Goal: Task Accomplishment & Management: Complete application form

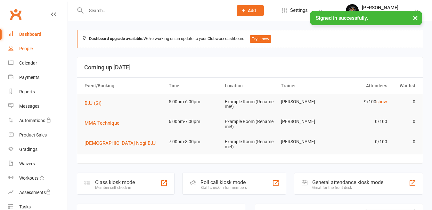
click at [21, 47] on div "People" at bounding box center [25, 48] width 13 height 5
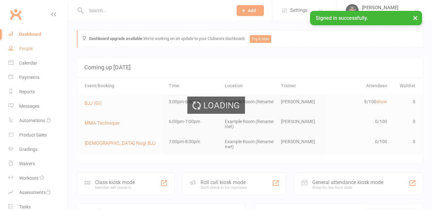
select select "50"
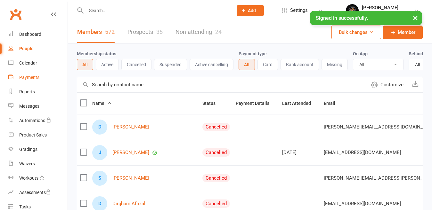
click at [34, 77] on div "Payments" at bounding box center [29, 77] width 20 height 5
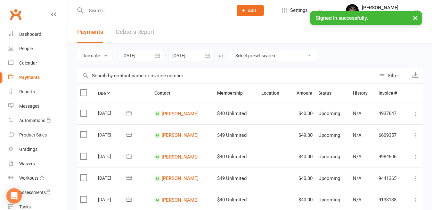
click at [138, 32] on link "Debtors Report" at bounding box center [135, 32] width 38 height 22
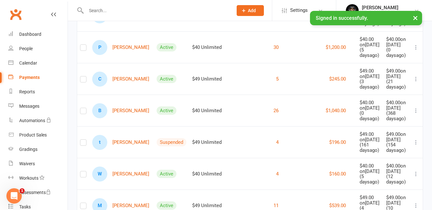
scroll to position [128, 0]
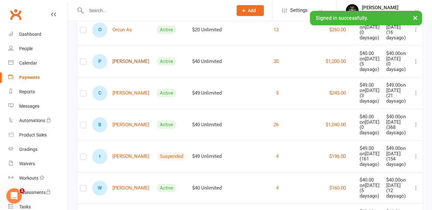
click at [118, 69] on link "P [PERSON_NAME]" at bounding box center [120, 61] width 57 height 15
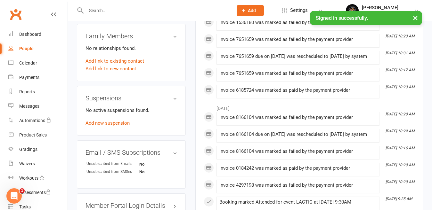
scroll to position [320, 0]
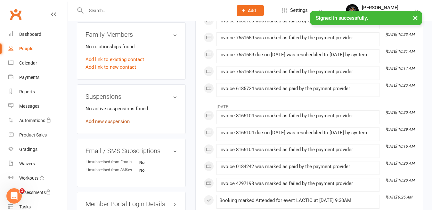
click at [105, 124] on link "Add new suspension" at bounding box center [107, 122] width 44 height 6
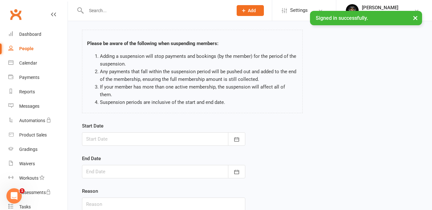
scroll to position [64, 0]
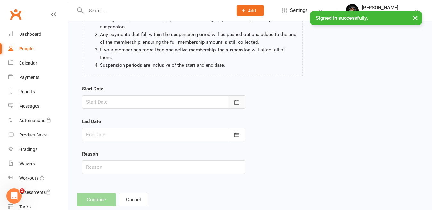
click at [238, 104] on icon "button" at bounding box center [236, 102] width 5 height 4
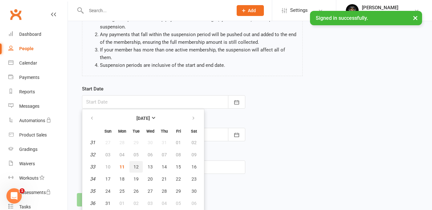
click at [138, 167] on span "12" at bounding box center [135, 166] width 5 height 5
type input "[DATE]"
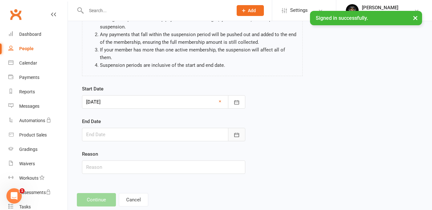
click at [236, 133] on icon "button" at bounding box center [236, 135] width 6 height 6
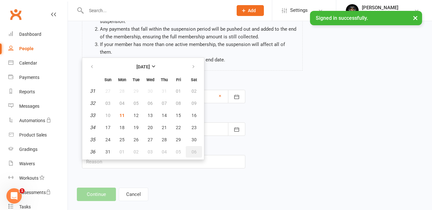
scroll to position [79, 0]
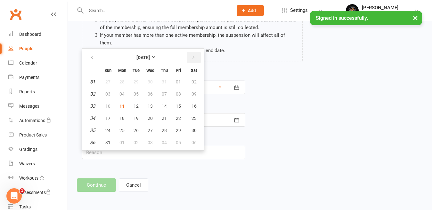
click at [192, 56] on icon "button" at bounding box center [193, 57] width 4 height 5
click at [196, 80] on button "01" at bounding box center [194, 82] width 16 height 12
type input "[DATE]"
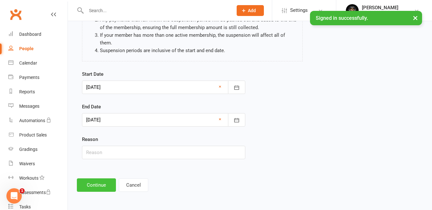
click at [91, 186] on button "Continue" at bounding box center [96, 185] width 39 height 13
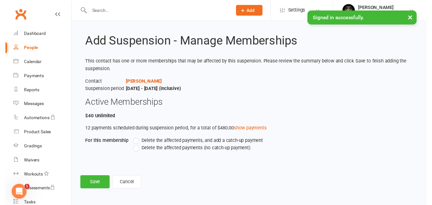
scroll to position [6, 0]
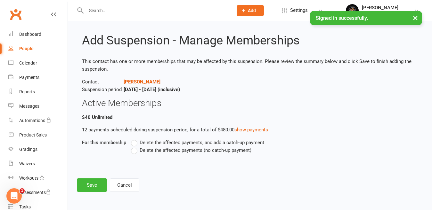
click at [145, 150] on span "Delete the affected payments (no catch-up payment)" at bounding box center [196, 150] width 112 height 7
click at [135, 147] on input "Delete the affected payments (no catch-up payment)" at bounding box center [133, 147] width 4 height 0
click at [98, 188] on button "Save" at bounding box center [92, 185] width 30 height 13
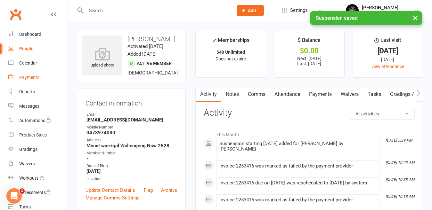
click at [33, 79] on div "Payments" at bounding box center [29, 77] width 20 height 5
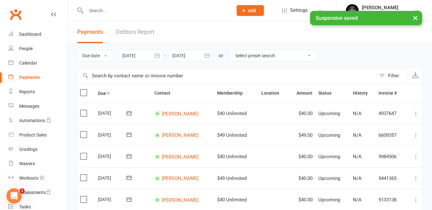
click at [148, 31] on link "Debtors Report" at bounding box center [135, 32] width 38 height 22
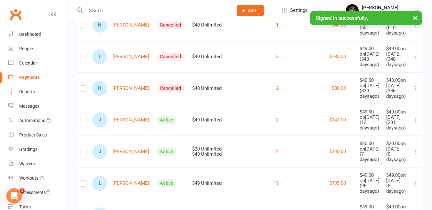
scroll to position [640, 0]
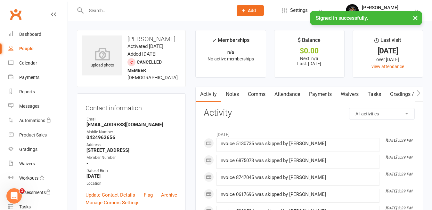
click at [318, 89] on link "Payments" at bounding box center [320, 94] width 32 height 15
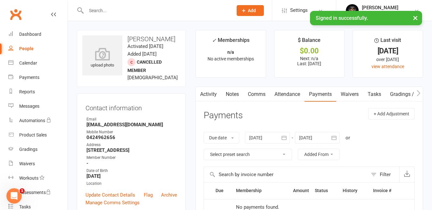
click at [283, 138] on icon "button" at bounding box center [283, 138] width 5 height 4
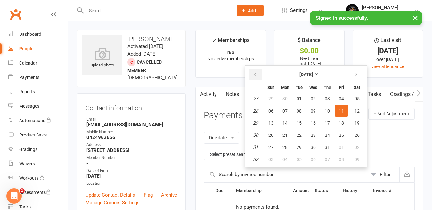
click at [257, 72] on icon "button" at bounding box center [254, 74] width 4 height 5
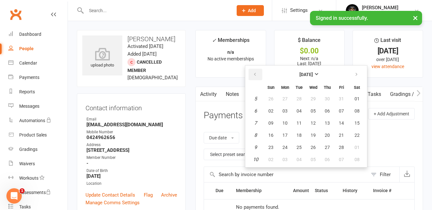
click at [257, 72] on icon "button" at bounding box center [254, 74] width 4 height 5
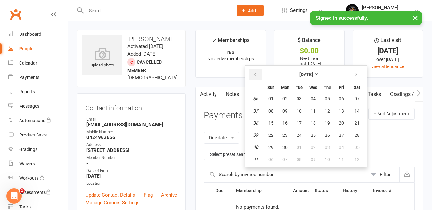
click at [257, 72] on icon "button" at bounding box center [254, 74] width 4 height 5
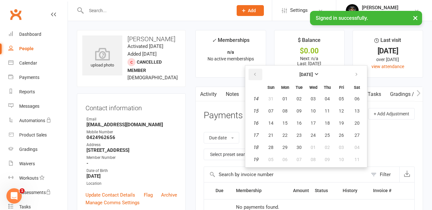
click at [257, 72] on icon "button" at bounding box center [254, 74] width 4 height 5
click at [273, 111] on span "03" at bounding box center [270, 110] width 5 height 5
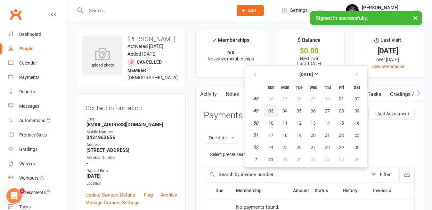
type input "[DATE]"
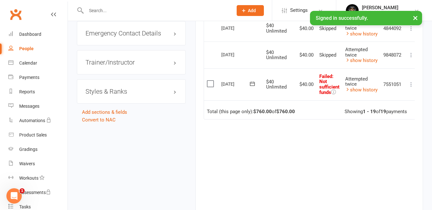
scroll to position [608, 0]
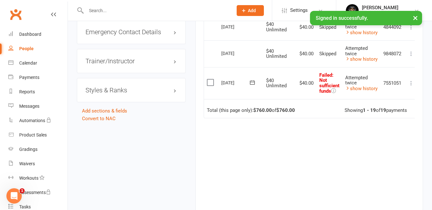
click at [211, 82] on label at bounding box center [211, 82] width 9 height 6
click at [211, 79] on input "checkbox" at bounding box center [209, 79] width 4 height 0
click at [414, 87] on button at bounding box center [411, 83] width 8 height 8
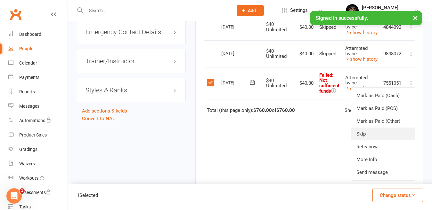
click at [392, 139] on link "Skip" at bounding box center [382, 134] width 63 height 13
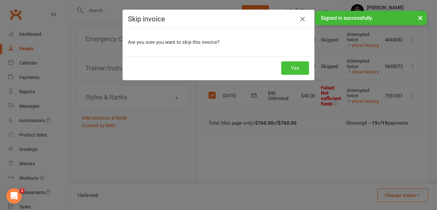
click at [291, 64] on button "Yes" at bounding box center [295, 67] width 28 height 13
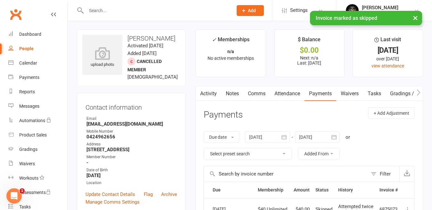
scroll to position [0, 0]
click at [26, 76] on div "Payments" at bounding box center [29, 77] width 20 height 5
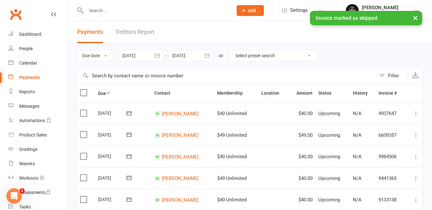
click at [144, 31] on link "Debtors Report" at bounding box center [135, 32] width 38 height 22
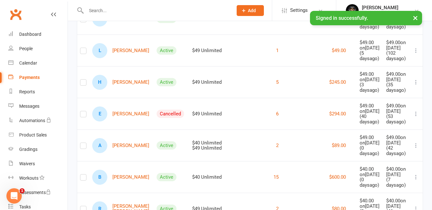
scroll to position [729, 0]
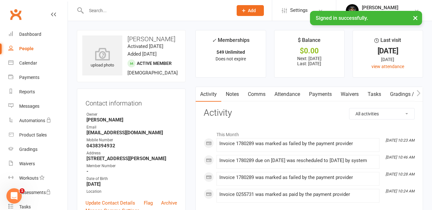
click at [330, 90] on link "Payments" at bounding box center [320, 94] width 32 height 15
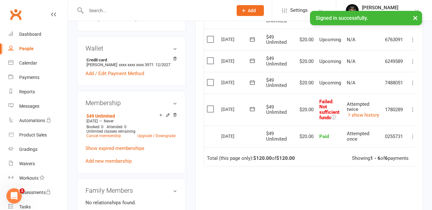
scroll to position [224, 0]
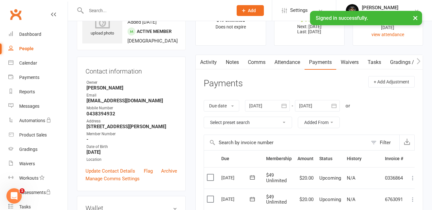
click at [286, 106] on icon "button" at bounding box center [284, 106] width 6 height 6
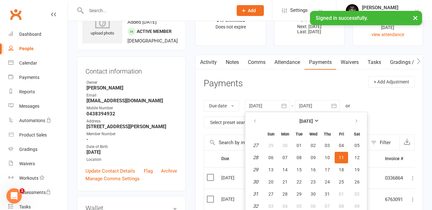
scroll to position [34, 0]
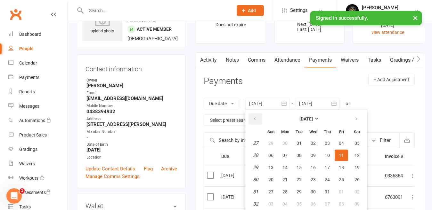
click at [257, 116] on icon "button" at bounding box center [254, 118] width 4 height 5
click at [257, 116] on button "button" at bounding box center [255, 119] width 14 height 12
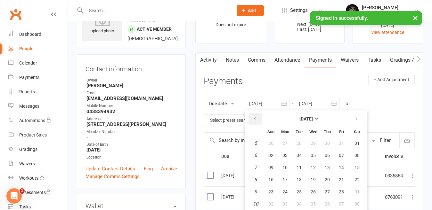
click at [257, 116] on button "button" at bounding box center [255, 119] width 14 height 12
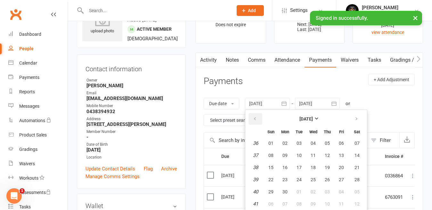
click at [258, 116] on button "button" at bounding box center [255, 119] width 14 height 12
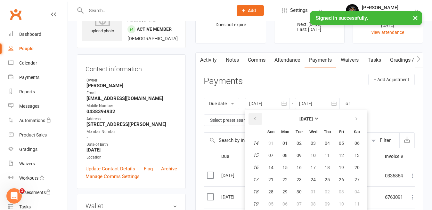
click at [258, 116] on button "button" at bounding box center [255, 119] width 14 height 12
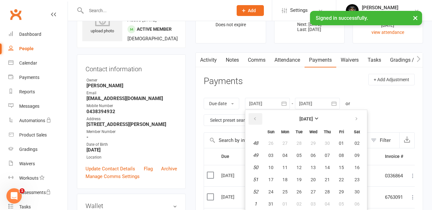
click at [258, 116] on button "button" at bounding box center [255, 119] width 14 height 12
click at [257, 116] on button "button" at bounding box center [255, 119] width 14 height 12
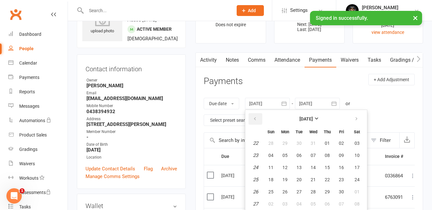
click at [257, 116] on button "button" at bounding box center [255, 119] width 14 height 12
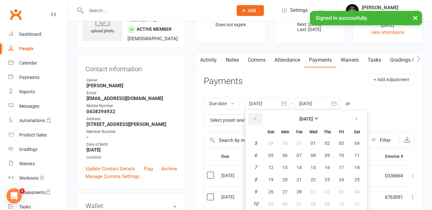
click at [257, 116] on button "button" at bounding box center [255, 119] width 14 height 12
drag, startPoint x: 277, startPoint y: 156, endPoint x: 295, endPoint y: 161, distance: 18.2
click at [277, 156] on button "02" at bounding box center [270, 156] width 13 height 12
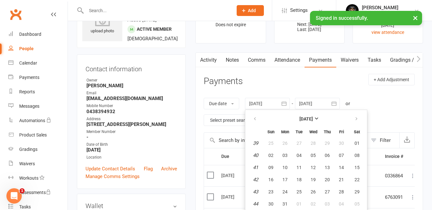
type input "[DATE]"
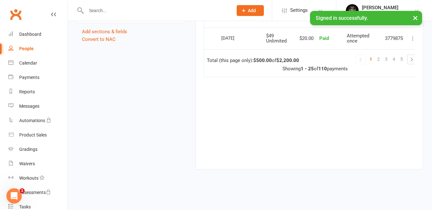
scroll to position [689, 0]
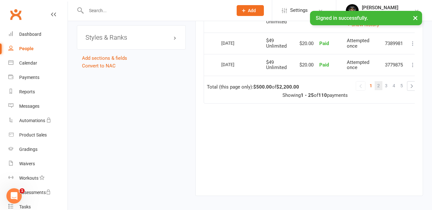
click at [380, 84] on span "2" at bounding box center [378, 85] width 3 height 9
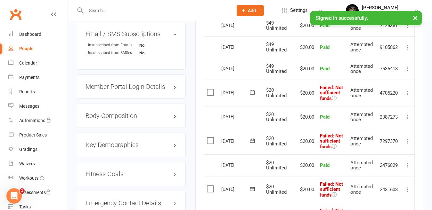
scroll to position [561, 0]
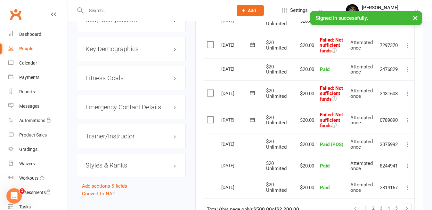
click at [209, 118] on label at bounding box center [211, 120] width 9 height 6
click at [209, 117] on input "checkbox" at bounding box center [209, 117] width 4 height 0
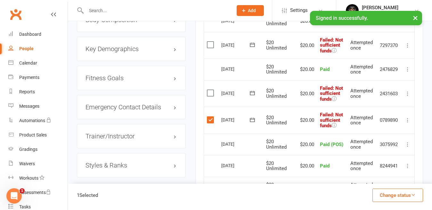
click at [209, 88] on td "Select this" at bounding box center [211, 93] width 14 height 27
click at [210, 94] on label at bounding box center [211, 93] width 9 height 6
click at [210, 90] on input "checkbox" at bounding box center [209, 90] width 4 height 0
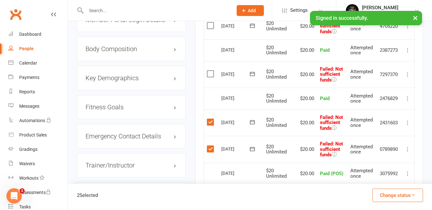
scroll to position [497, 0]
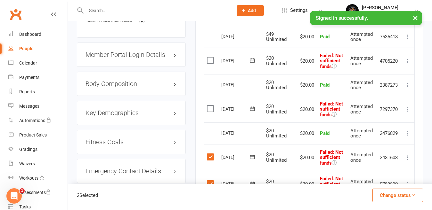
click at [213, 107] on label at bounding box center [211, 109] width 9 height 6
click at [211, 106] on input "checkbox" at bounding box center [209, 106] width 4 height 0
click at [209, 58] on label at bounding box center [211, 60] width 9 height 6
click at [209, 57] on input "checkbox" at bounding box center [209, 57] width 4 height 0
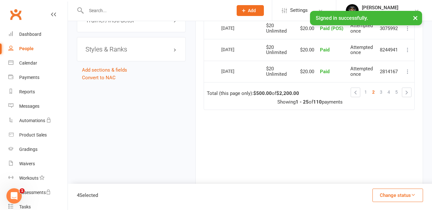
scroll to position [657, 0]
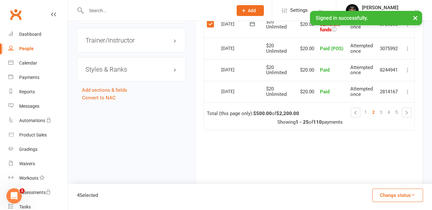
click at [408, 197] on button "Change status" at bounding box center [397, 195] width 51 height 13
click at [381, 178] on link "Skipped" at bounding box center [390, 178] width 63 height 13
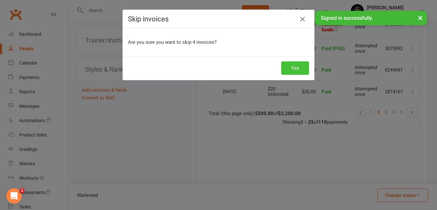
click at [291, 66] on button "Yes" at bounding box center [295, 67] width 28 height 13
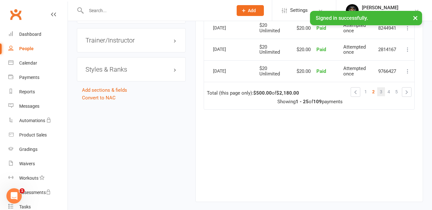
click at [380, 90] on span "3" at bounding box center [381, 91] width 3 height 9
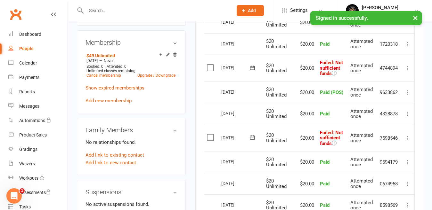
scroll to position [241, 0]
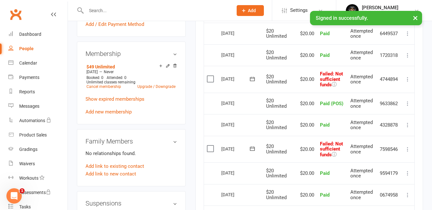
click at [210, 77] on label at bounding box center [211, 79] width 9 height 6
click at [210, 76] on input "checkbox" at bounding box center [209, 76] width 4 height 0
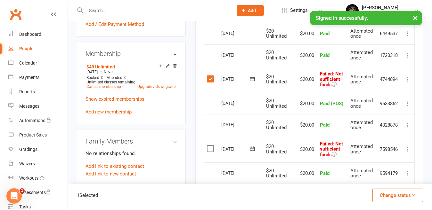
click at [212, 148] on label at bounding box center [211, 149] width 9 height 6
click at [211, 146] on input "checkbox" at bounding box center [209, 146] width 4 height 0
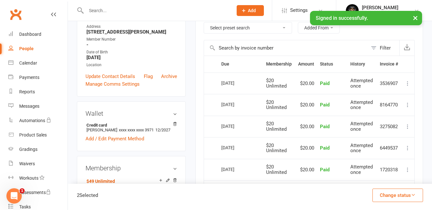
scroll to position [113, 0]
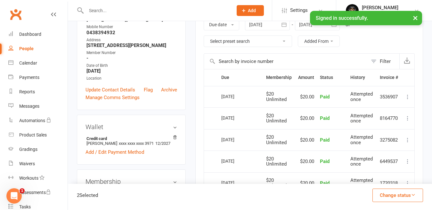
click at [404, 194] on button "Change status" at bounding box center [397, 195] width 51 height 13
click at [387, 175] on link "Skipped" at bounding box center [390, 178] width 63 height 13
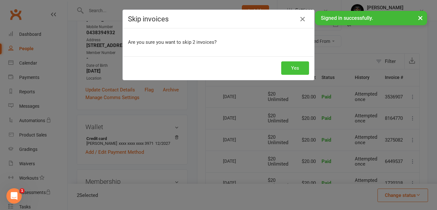
click at [287, 64] on button "Yes" at bounding box center [295, 67] width 28 height 13
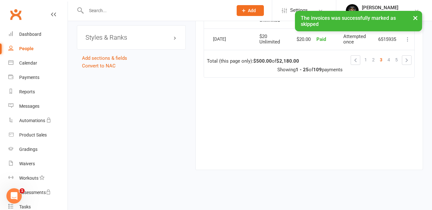
scroll to position [690, 0]
click at [389, 61] on span "4" at bounding box center [388, 59] width 3 height 9
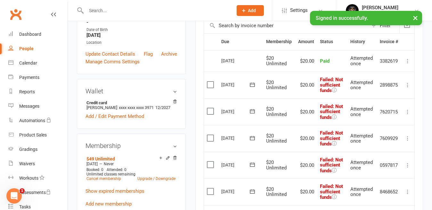
scroll to position [146, 0]
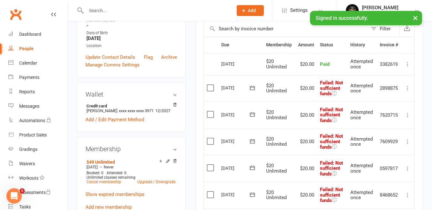
click at [210, 89] on label at bounding box center [211, 88] width 9 height 6
click at [210, 85] on input "checkbox" at bounding box center [209, 85] width 4 height 0
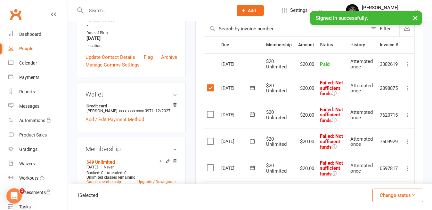
click at [211, 114] on label at bounding box center [211, 114] width 9 height 6
click at [211, 111] on input "checkbox" at bounding box center [209, 111] width 4 height 0
drag, startPoint x: 208, startPoint y: 142, endPoint x: 210, endPoint y: 164, distance: 22.2
click at [208, 142] on label at bounding box center [211, 141] width 9 height 6
click at [208, 138] on input "checkbox" at bounding box center [209, 138] width 4 height 0
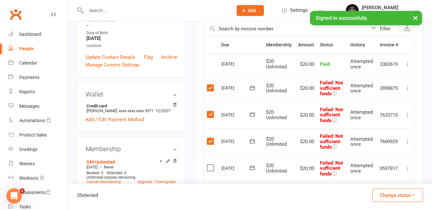
drag, startPoint x: 210, startPoint y: 165, endPoint x: 216, endPoint y: 165, distance: 6.4
click at [210, 165] on label at bounding box center [211, 168] width 9 height 6
click at [210, 165] on input "checkbox" at bounding box center [209, 165] width 4 height 0
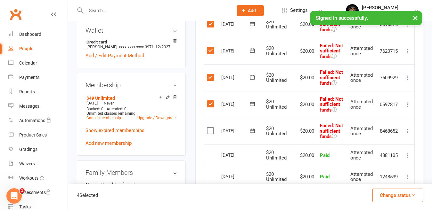
click at [209, 128] on label at bounding box center [211, 131] width 9 height 6
click at [209, 128] on input "checkbox" at bounding box center [209, 128] width 4 height 0
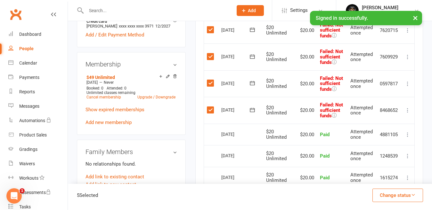
scroll to position [242, 0]
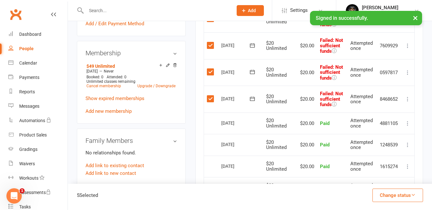
click at [399, 192] on button "Change status" at bounding box center [397, 195] width 51 height 13
click at [376, 177] on link "Skipped" at bounding box center [390, 178] width 63 height 13
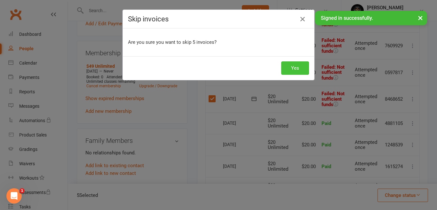
click at [295, 63] on button "Yes" at bounding box center [295, 67] width 28 height 13
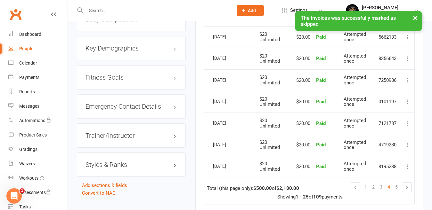
scroll to position [658, 0]
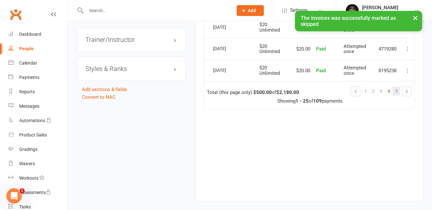
click at [398, 89] on link "5" at bounding box center [396, 91] width 8 height 9
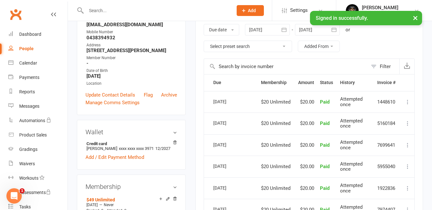
scroll to position [76, 0]
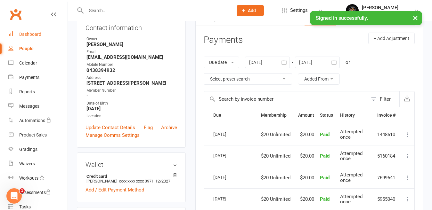
click at [34, 33] on div "Dashboard" at bounding box center [30, 34] width 22 height 5
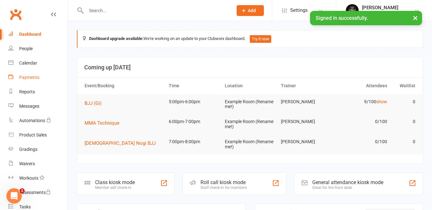
click at [31, 78] on div "Payments" at bounding box center [29, 77] width 20 height 5
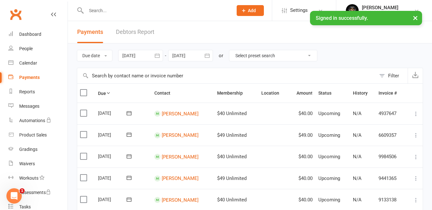
click at [144, 30] on link "Debtors Report" at bounding box center [135, 32] width 38 height 22
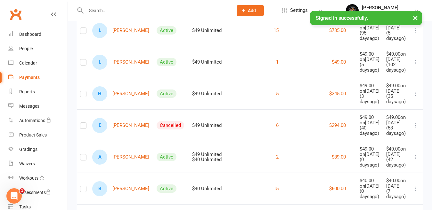
scroll to position [697, 0]
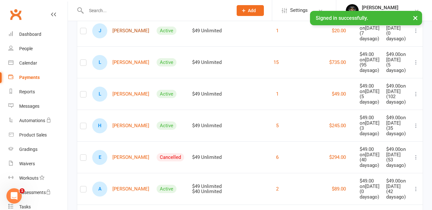
click at [123, 38] on link "J [PERSON_NAME]" at bounding box center [120, 30] width 57 height 15
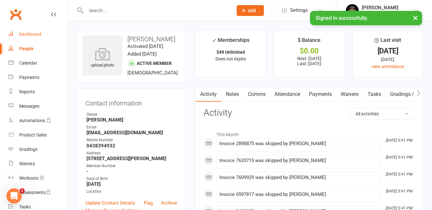
click at [30, 31] on link "Dashboard" at bounding box center [37, 34] width 59 height 14
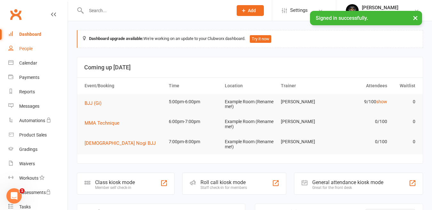
click at [22, 52] on link "People" at bounding box center [37, 49] width 59 height 14
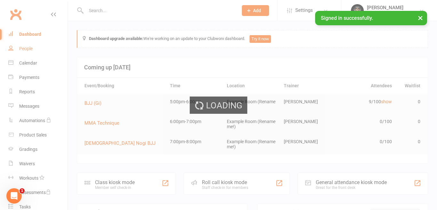
select select "50"
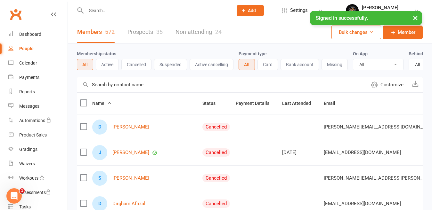
click at [51, 15] on icon at bounding box center [53, 14] width 5 height 5
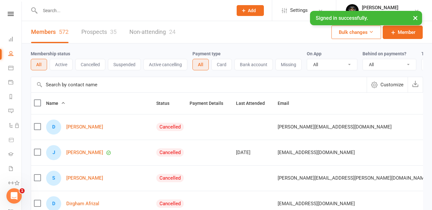
click at [12, 11] on nav "Clubworx Dashboard People Calendar Payments Reports Messages Automations Produc…" at bounding box center [11, 107] width 22 height 210
click at [9, 20] on div "Clubworx" at bounding box center [10, 22] width 21 height 21
click at [9, 13] on icon at bounding box center [11, 14] width 6 height 4
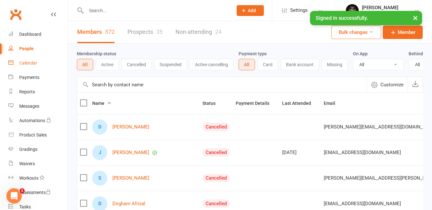
click at [33, 64] on div "Calendar" at bounding box center [28, 62] width 18 height 5
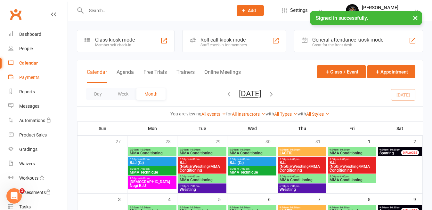
click at [34, 77] on div "Payments" at bounding box center [29, 77] width 20 height 5
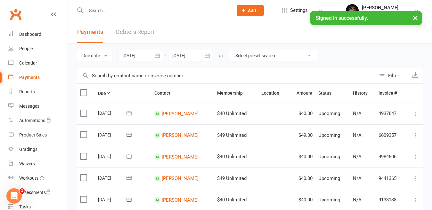
click at [134, 29] on link "Debtors Report" at bounding box center [135, 32] width 38 height 22
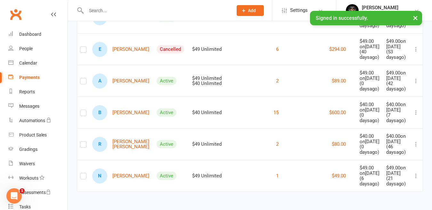
scroll to position [953, 0]
click at [26, 32] on div "Dashboard" at bounding box center [30, 34] width 22 height 5
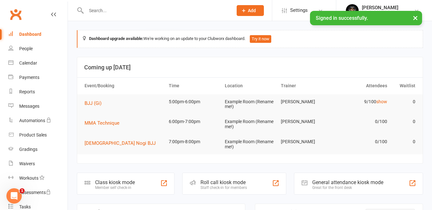
click at [150, 9] on input "text" at bounding box center [156, 10] width 144 height 9
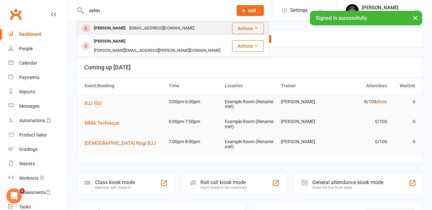
type input "sahin"
click at [151, 29] on div "[EMAIL_ADDRESS][DOMAIN_NAME]" at bounding box center [161, 28] width 69 height 9
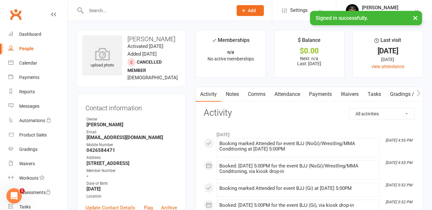
click at [312, 99] on link "Payments" at bounding box center [320, 94] width 32 height 15
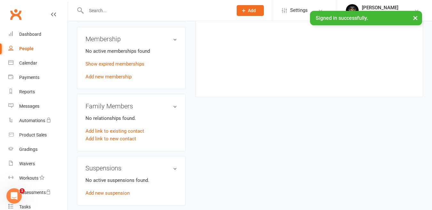
scroll to position [224, 0]
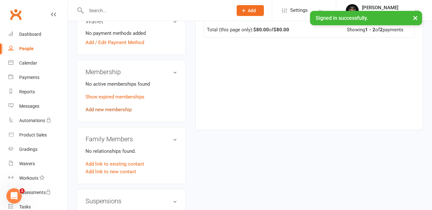
click at [117, 113] on link "Add new membership" at bounding box center [108, 110] width 46 height 6
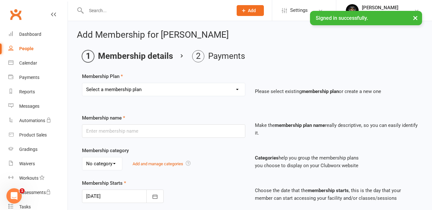
click at [160, 88] on select "Select a membership plan Create new Membership Plan $49 Unlimited $55 Weekly Ca…" at bounding box center [163, 89] width 163 height 13
select select "6"
click at [82, 83] on select "Select a membership plan Create new Membership Plan $49 Unlimited $55 Weekly Ca…" at bounding box center [163, 89] width 163 height 13
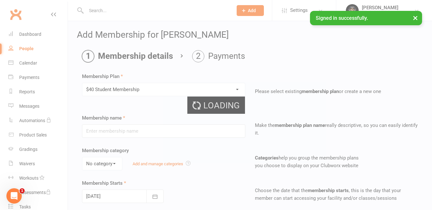
type input "$40 Student Membership"
type input "7"
select select "0"
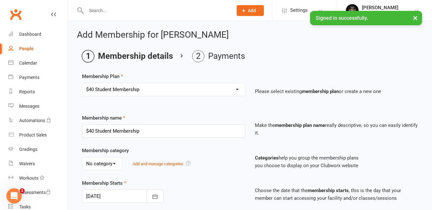
click at [140, 104] on div "Select a membership plan Create new Membership Plan $49 Unlimited $55 Weekly Ca…" at bounding box center [163, 94] width 173 height 22
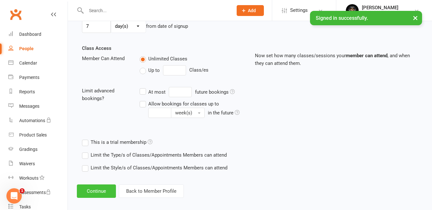
scroll to position [209, 0]
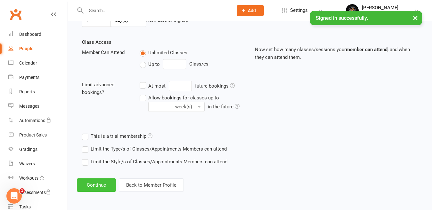
click at [101, 179] on button "Continue" at bounding box center [96, 185] width 39 height 13
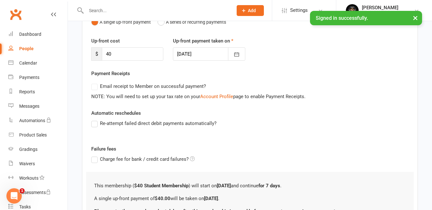
scroll to position [138, 0]
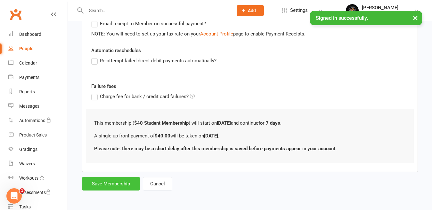
click at [130, 181] on button "Save Membership" at bounding box center [111, 183] width 58 height 13
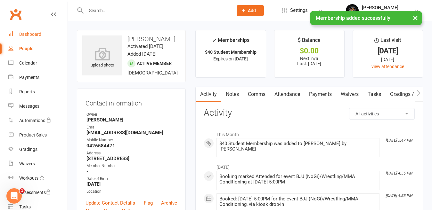
click at [31, 33] on div "Dashboard" at bounding box center [30, 34] width 22 height 5
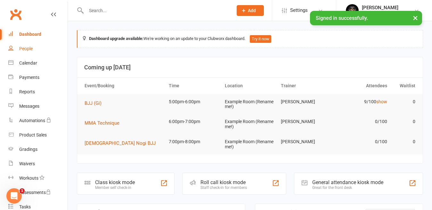
click at [28, 47] on div "People" at bounding box center [25, 48] width 13 height 5
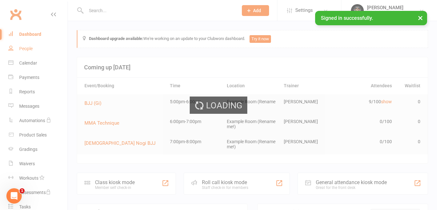
select select "50"
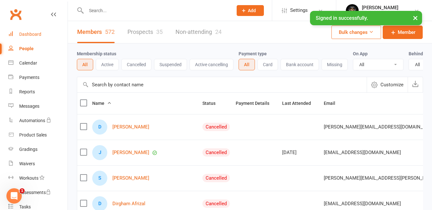
click at [33, 36] on div "Dashboard" at bounding box center [30, 34] width 22 height 5
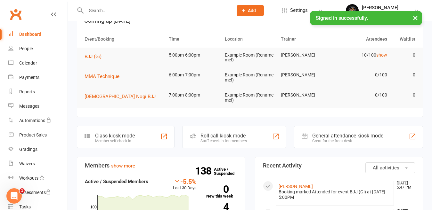
scroll to position [96, 0]
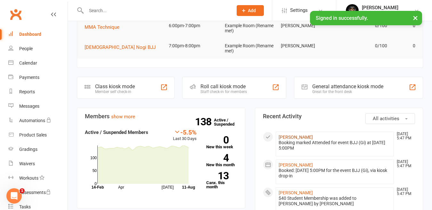
click at [297, 137] on link "[PERSON_NAME]" at bounding box center [295, 137] width 34 height 5
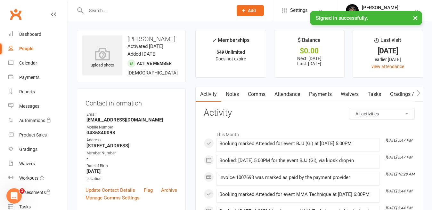
drag, startPoint x: 329, startPoint y: 91, endPoint x: 327, endPoint y: 94, distance: 3.5
click at [329, 91] on link "Payments" at bounding box center [320, 94] width 32 height 15
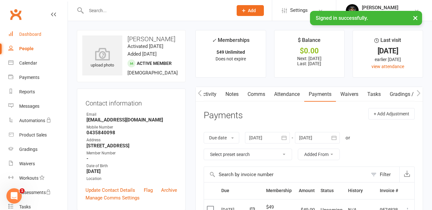
click at [27, 30] on link "Dashboard" at bounding box center [37, 34] width 59 height 14
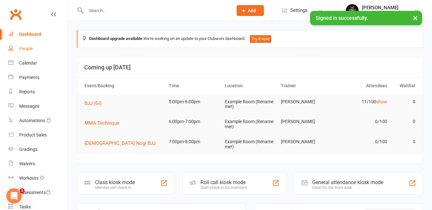
click at [29, 48] on div "People" at bounding box center [25, 48] width 13 height 5
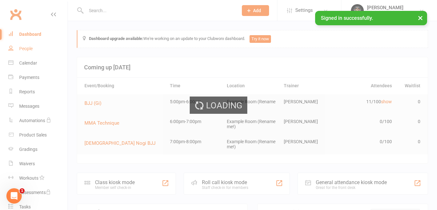
select select "50"
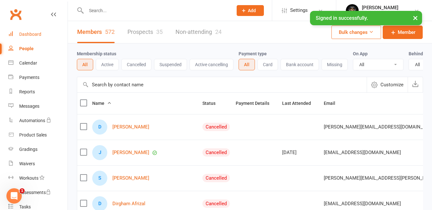
click at [28, 34] on div "Dashboard" at bounding box center [30, 34] width 22 height 5
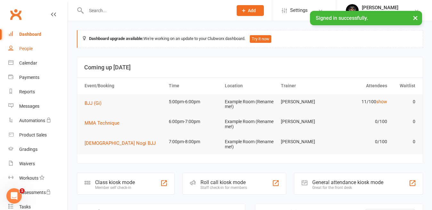
click at [20, 51] on div "People" at bounding box center [25, 48] width 13 height 5
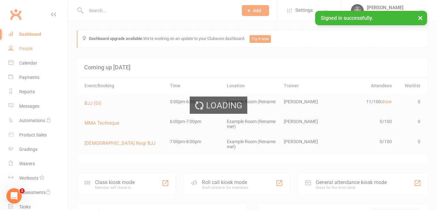
select select "50"
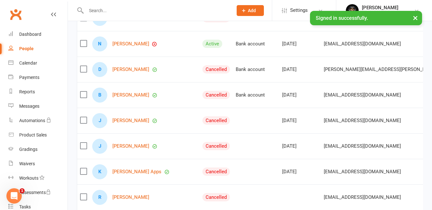
scroll to position [384, 0]
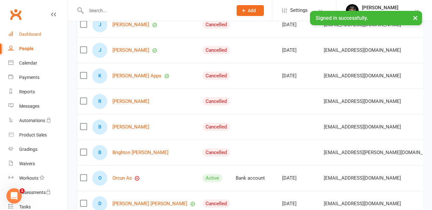
click at [32, 33] on div "Dashboard" at bounding box center [30, 34] width 22 height 5
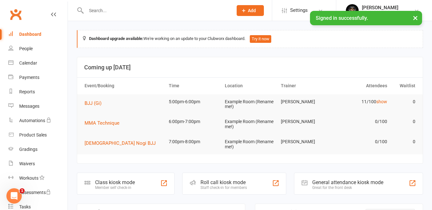
click at [93, 13] on input "text" at bounding box center [156, 10] width 144 height 9
type input "alexi"
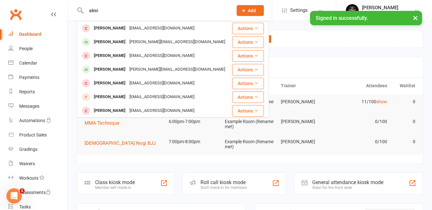
drag, startPoint x: 104, startPoint y: 9, endPoint x: 64, endPoint y: 7, distance: 40.4
click at [64, 2] on header "[PERSON_NAME] [EMAIL_ADDRESS][DOMAIN_NAME] Actions [PERSON_NAME] [PERSON_NAME][…" at bounding box center [216, 2] width 432 height 0
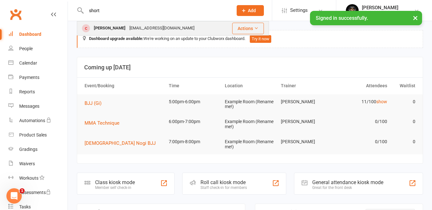
type input "short"
click at [127, 30] on div "[EMAIL_ADDRESS][DOMAIN_NAME]" at bounding box center [161, 28] width 69 height 9
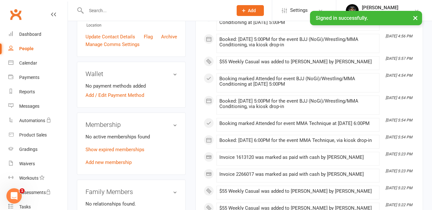
scroll to position [192, 0]
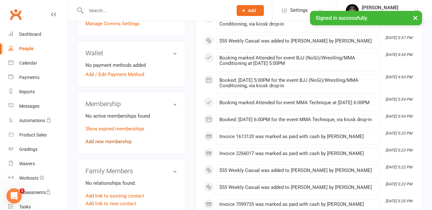
click at [109, 143] on link "Add new membership" at bounding box center [108, 142] width 46 height 6
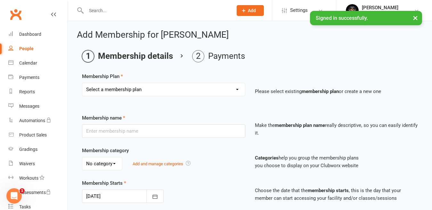
click at [132, 93] on select "Select a membership plan Create new Membership Plan $49 Unlimited $55 Weekly Ca…" at bounding box center [163, 89] width 163 height 13
select select "2"
click at [82, 83] on select "Select a membership plan Create new Membership Plan $49 Unlimited $55 Weekly Ca…" at bounding box center [163, 89] width 163 height 13
type input "$55 Weekly Casual"
type input "7"
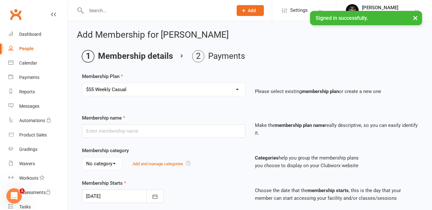
select select "0"
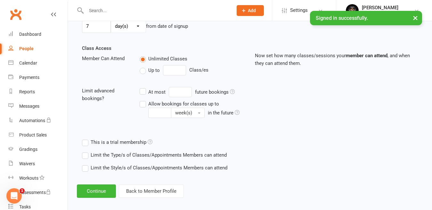
scroll to position [209, 0]
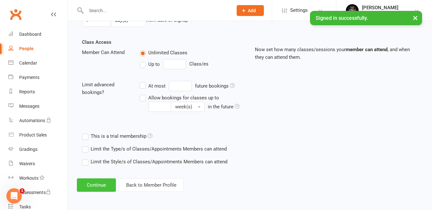
drag, startPoint x: 104, startPoint y: 186, endPoint x: 110, endPoint y: 181, distance: 7.6
click at [105, 185] on button "Continue" at bounding box center [96, 185] width 39 height 13
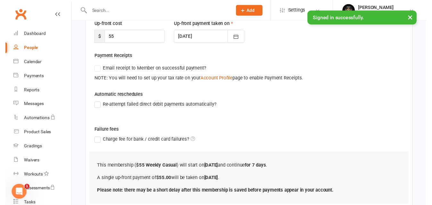
scroll to position [138, 0]
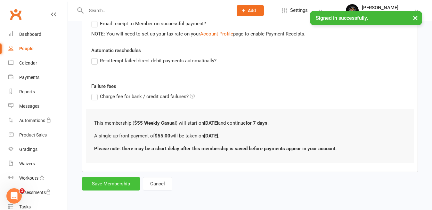
click at [120, 185] on button "Save Membership" at bounding box center [111, 183] width 58 height 13
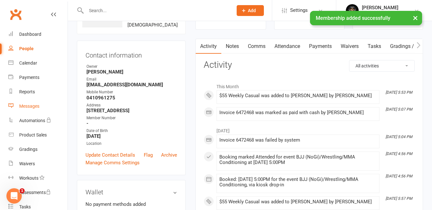
scroll to position [128, 0]
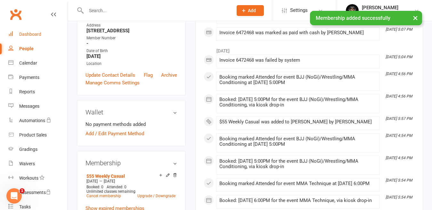
click at [35, 29] on link "Dashboard" at bounding box center [37, 34] width 59 height 14
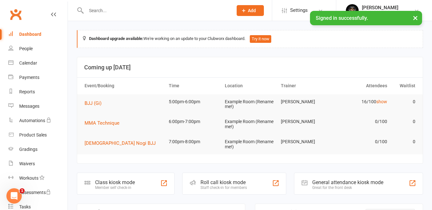
click at [116, 16] on div at bounding box center [152, 10] width 151 height 21
click at [119, 10] on input "text" at bounding box center [156, 10] width 144 height 9
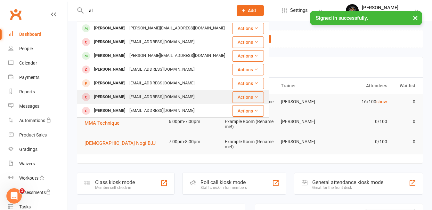
type input "a"
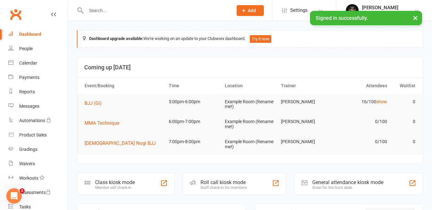
click at [124, 12] on input "text" at bounding box center [156, 10] width 144 height 9
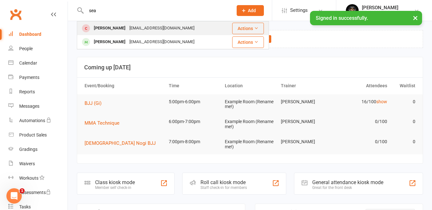
type input "sea"
click at [127, 27] on div "[EMAIL_ADDRESS][DOMAIN_NAME]" at bounding box center [161, 28] width 69 height 9
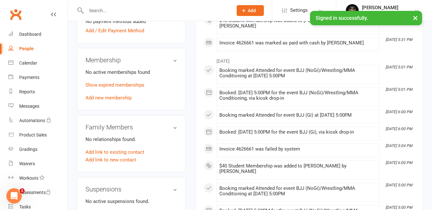
scroll to position [224, 0]
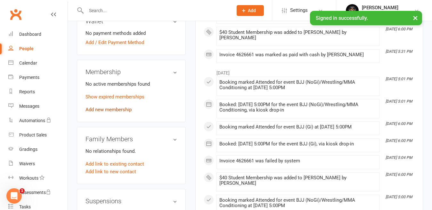
click at [127, 110] on link "Add new membership" at bounding box center [108, 110] width 46 height 6
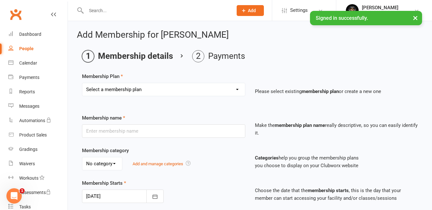
click at [135, 89] on select "Select a membership plan Create new Membership Plan $49 Unlimited $55 Weekly Ca…" at bounding box center [163, 89] width 163 height 13
select select "6"
click at [82, 83] on select "Select a membership plan Create new Membership Plan $49 Unlimited $55 Weekly Ca…" at bounding box center [163, 89] width 163 height 13
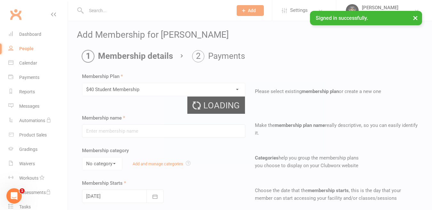
type input "$40 Student Membership"
type input "7"
select select "0"
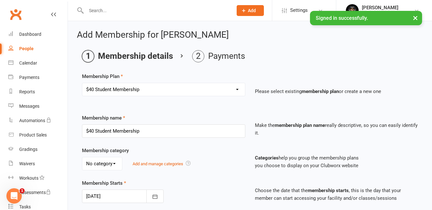
click at [118, 97] on div "Select a membership plan Create new Membership Plan $49 Unlimited $55 Weekly Ca…" at bounding box center [163, 94] width 173 height 22
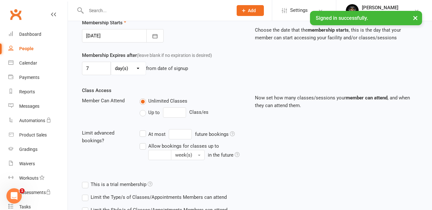
scroll to position [209, 0]
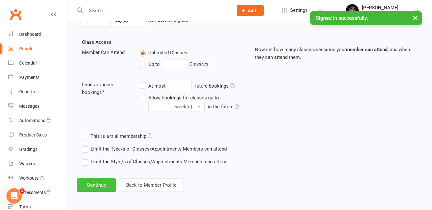
click at [98, 184] on button "Continue" at bounding box center [96, 185] width 39 height 13
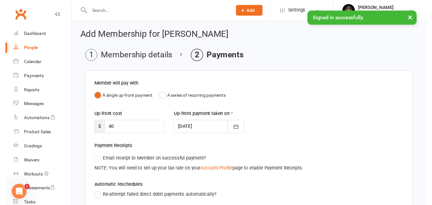
scroll to position [138, 0]
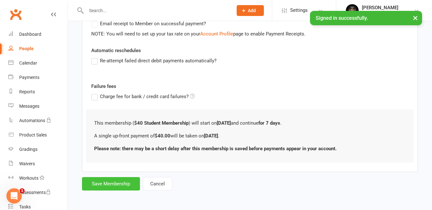
click at [112, 179] on button "Save Membership" at bounding box center [111, 183] width 58 height 13
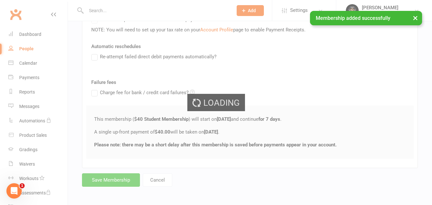
scroll to position [144, 0]
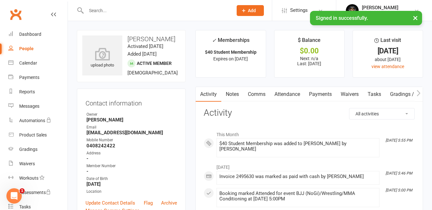
click at [113, 3] on div at bounding box center [152, 10] width 151 height 21
click at [114, 11] on input "text" at bounding box center [156, 10] width 144 height 9
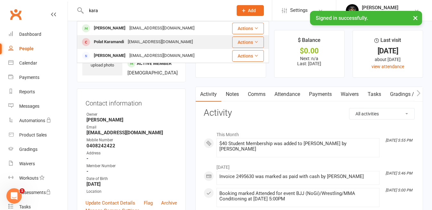
type input "kara"
click at [148, 45] on div "[EMAIL_ADDRESS][DOMAIN_NAME]" at bounding box center [160, 41] width 69 height 9
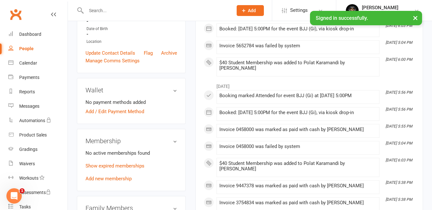
scroll to position [160, 0]
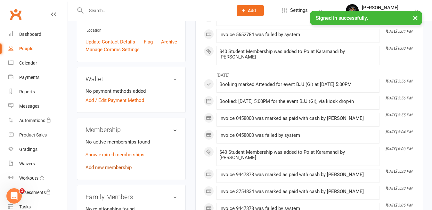
click at [105, 167] on link "Add new membership" at bounding box center [108, 168] width 46 height 6
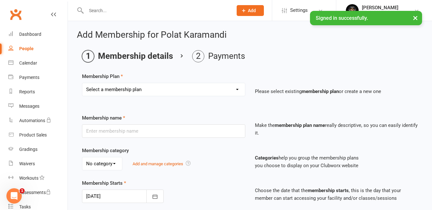
click at [126, 92] on select "Select a membership plan Create new Membership Plan $49 Unlimited $55 Weekly Ca…" at bounding box center [163, 89] width 163 height 13
select select "6"
click at [82, 83] on select "Select a membership plan Create new Membership Plan $49 Unlimited $55 Weekly Ca…" at bounding box center [163, 89] width 163 height 13
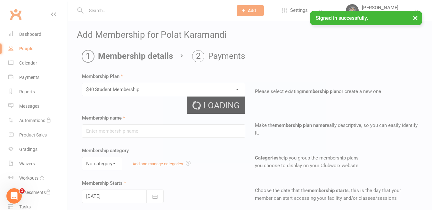
type input "$40 Student Membership"
type input "7"
select select "0"
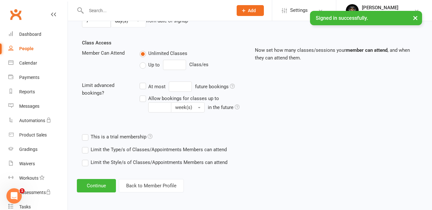
scroll to position [209, 0]
click at [96, 186] on button "Continue" at bounding box center [96, 185] width 39 height 13
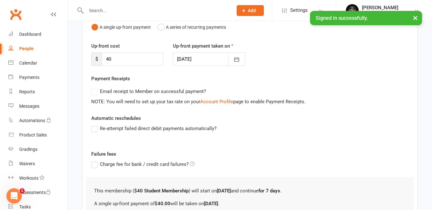
scroll to position [138, 0]
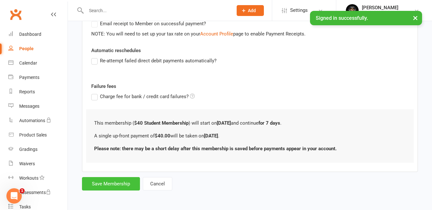
click at [109, 180] on button "Save Membership" at bounding box center [111, 183] width 58 height 13
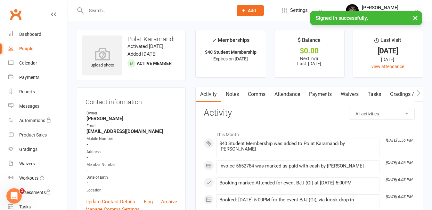
click at [135, 11] on input "text" at bounding box center [156, 10] width 144 height 9
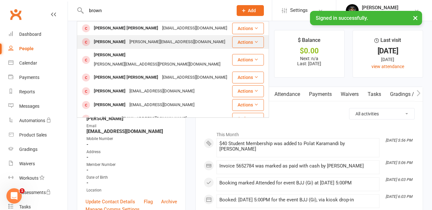
type input "brown"
click at [144, 38] on div "[PERSON_NAME][EMAIL_ADDRESS][DOMAIN_NAME]" at bounding box center [177, 41] width 100 height 9
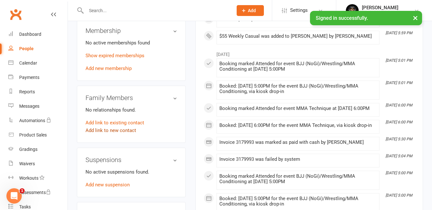
scroll to position [256, 0]
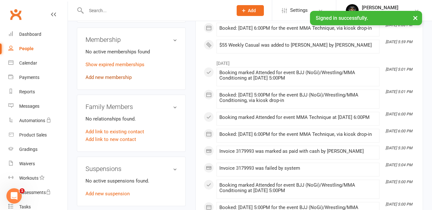
click at [102, 75] on link "Add new membership" at bounding box center [108, 78] width 46 height 6
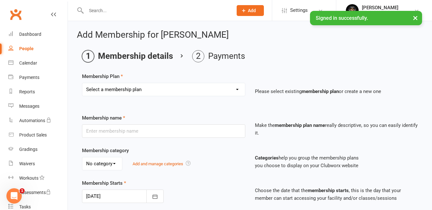
click at [148, 90] on select "Select a membership plan Create new Membership Plan $49 Unlimited $55 Weekly Ca…" at bounding box center [163, 89] width 163 height 13
select select "3"
click at [82, 83] on select "Select a membership plan Create new Membership Plan $49 Unlimited $55 Weekly Ca…" at bounding box center [163, 89] width 163 height 13
type input "$25 Adult Day Pass"
type input "1"
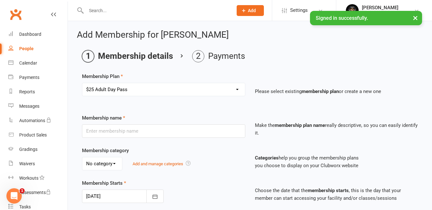
select select "0"
click at [100, 124] on ui-view "Prospect Member Non-attending contact Class / event Appointment Grading event T…" at bounding box center [216, 206] width 432 height 408
click at [109, 88] on select "Select a membership plan Create new Membership Plan $49 Unlimited $55 Weekly Ca…" at bounding box center [163, 89] width 163 height 13
select select "2"
click at [82, 83] on select "Select a membership plan Create new Membership Plan $49 Unlimited $55 Weekly Ca…" at bounding box center [163, 89] width 163 height 13
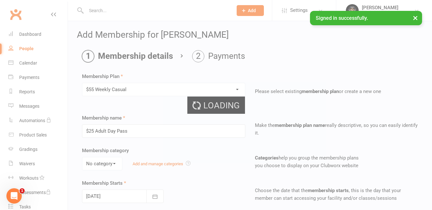
type input "$55 Weekly Casual"
type input "7"
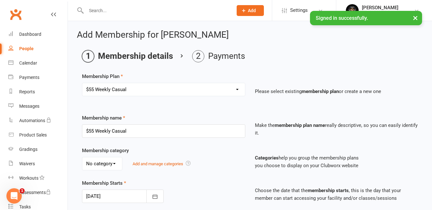
click at [119, 102] on div "Select a membership plan Create new Membership Plan $49 Unlimited $55 Weekly Ca…" at bounding box center [163, 94] width 173 height 22
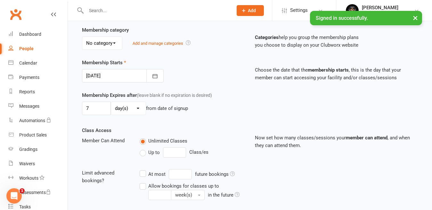
scroll to position [192, 0]
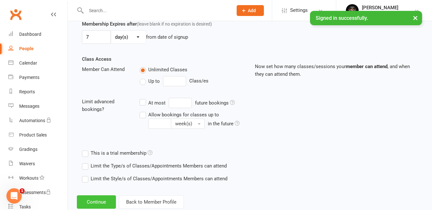
click at [96, 200] on button "Continue" at bounding box center [96, 202] width 39 height 13
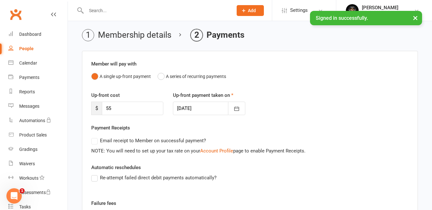
scroll to position [138, 0]
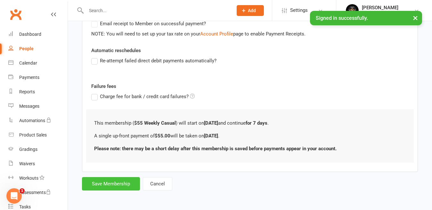
click at [105, 186] on button "Save Membership" at bounding box center [111, 183] width 58 height 13
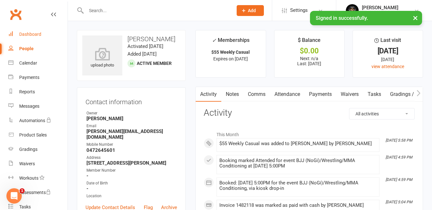
click at [25, 37] on link "Dashboard" at bounding box center [37, 34] width 59 height 14
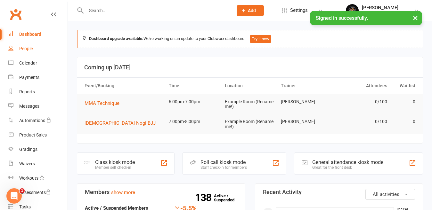
click at [21, 48] on div "People" at bounding box center [25, 48] width 13 height 5
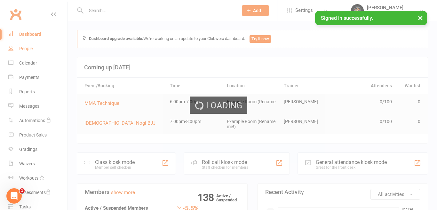
select select "50"
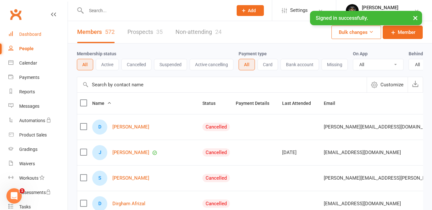
click at [30, 37] on link "Dashboard" at bounding box center [37, 34] width 59 height 14
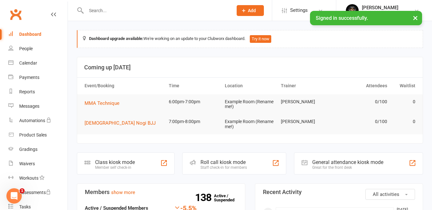
click at [51, 15] on icon at bounding box center [53, 14] width 5 height 5
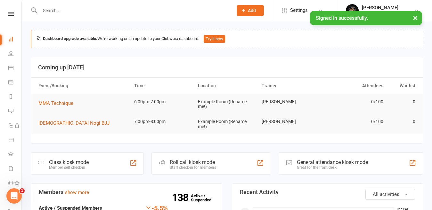
click at [11, 42] on link "Dashboard" at bounding box center [14, 40] width 13 height 14
click at [12, 40] on icon at bounding box center [10, 38] width 5 height 5
click at [8, 57] on li "People" at bounding box center [10, 54] width 21 height 14
click at [11, 53] on icon at bounding box center [10, 53] width 5 height 5
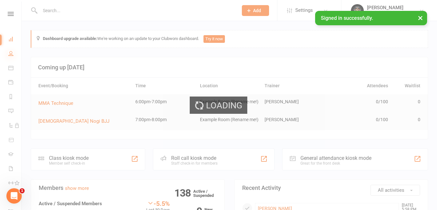
select select "50"
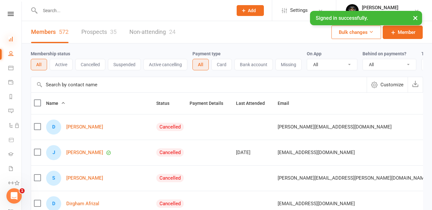
click at [11, 39] on icon at bounding box center [10, 38] width 5 height 5
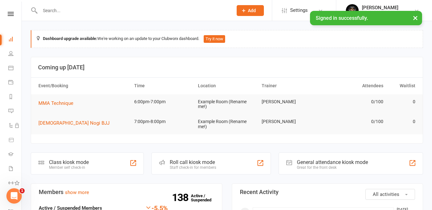
click at [138, 8] on input "text" at bounding box center [133, 10] width 190 height 9
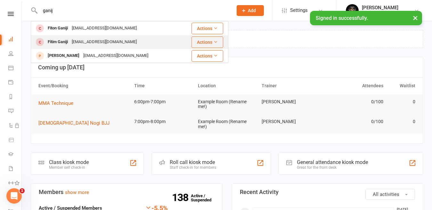
type input "ganij"
click at [90, 36] on div "Fitim Ganiji [EMAIL_ADDRESS][DOMAIN_NAME]" at bounding box center [106, 42] width 150 height 13
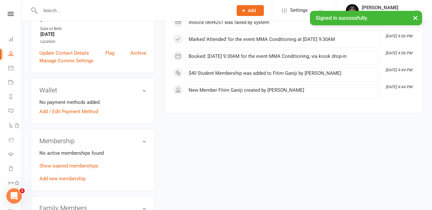
scroll to position [160, 0]
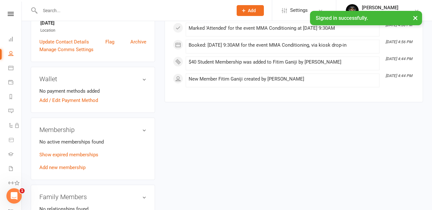
click at [73, 167] on link "Add new membership" at bounding box center [62, 168] width 46 height 6
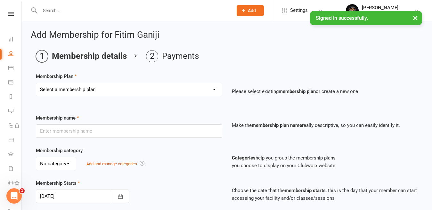
click at [76, 89] on select "Select a membership plan Create new Membership Plan $49 Unlimited $55 Weekly Ca…" at bounding box center [129, 89] width 186 height 13
select select "6"
click at [36, 83] on select "Select a membership plan Create new Membership Plan $49 Unlimited $55 Weekly Ca…" at bounding box center [129, 89] width 186 height 13
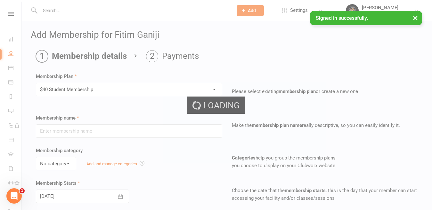
type input "$40 Student Membership"
type input "7"
select select "0"
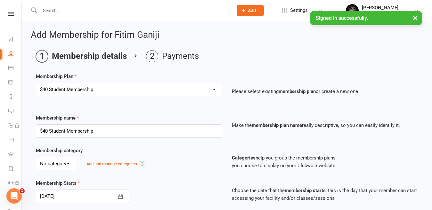
drag, startPoint x: 67, startPoint y: 103, endPoint x: 69, endPoint y: 116, distance: 13.2
click at [67, 103] on div "Select a membership plan Create new Membership Plan $49 Unlimited $55 Weekly Ca…" at bounding box center [129, 94] width 196 height 22
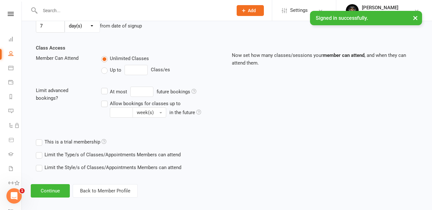
scroll to position [209, 0]
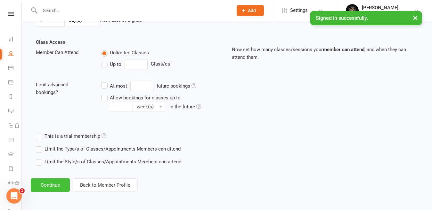
click at [50, 184] on button "Continue" at bounding box center [50, 185] width 39 height 13
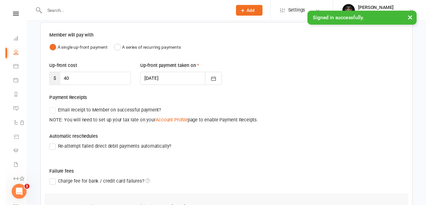
scroll to position [128, 0]
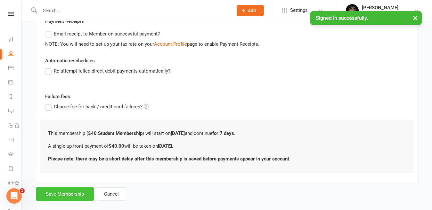
click at [79, 200] on button "Save Membership" at bounding box center [65, 194] width 58 height 13
